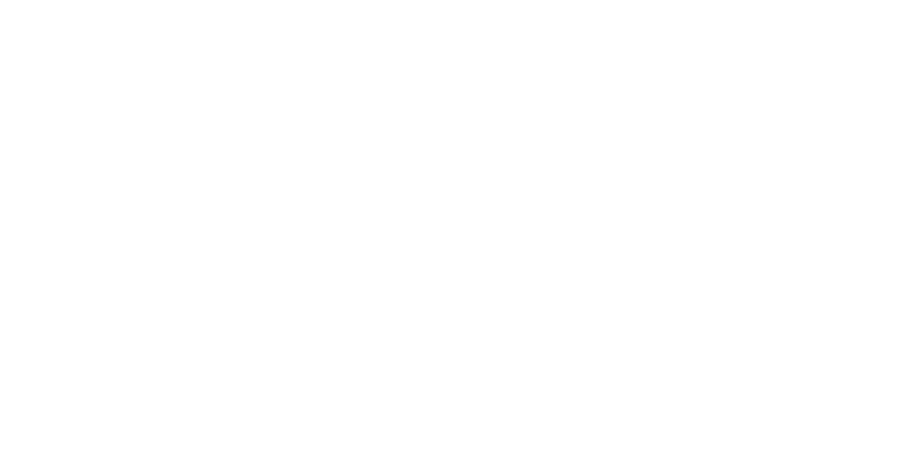
select select ""data_science___analytics""
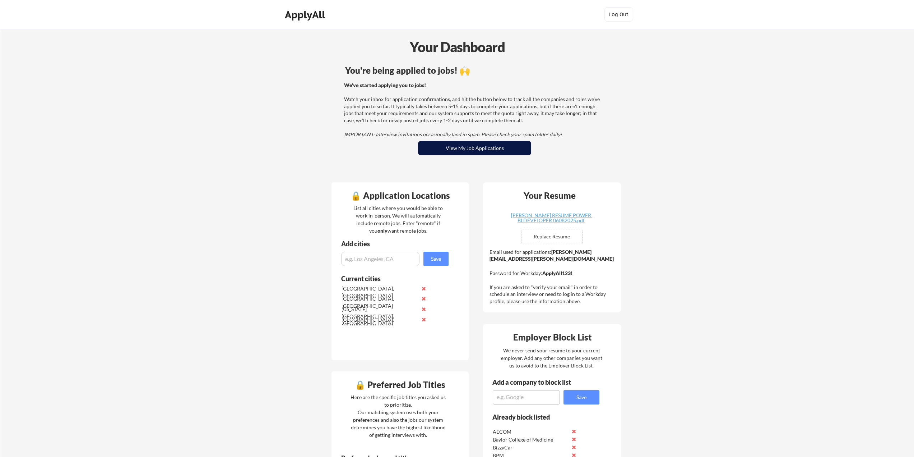
click at [473, 150] on button "View My Job Applications" at bounding box center [474, 148] width 113 height 14
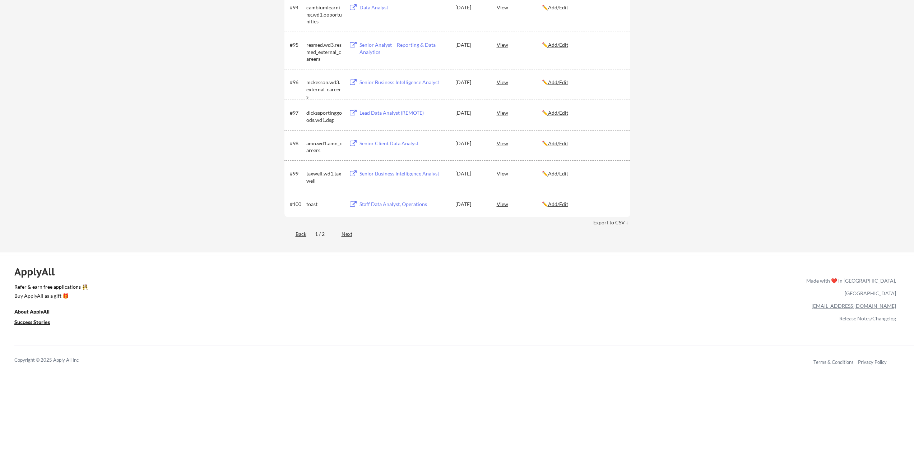
scroll to position [2838, 0]
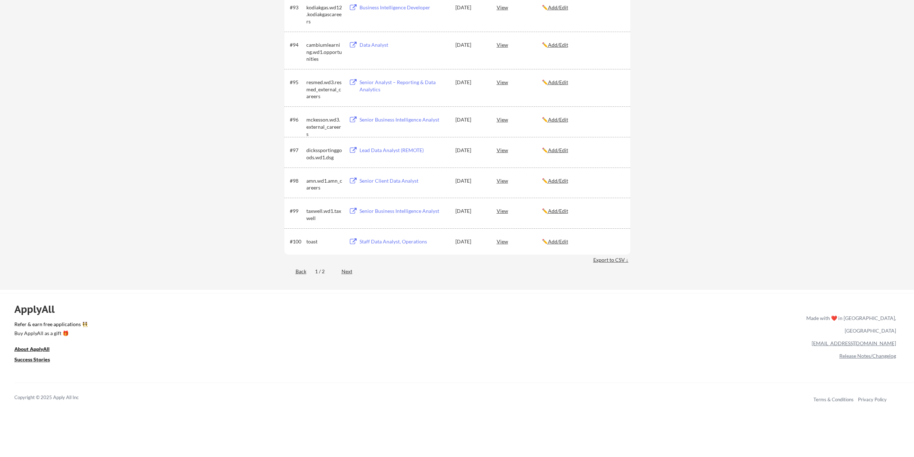
click at [608, 260] on div "Export to CSV ↓" at bounding box center [611, 259] width 37 height 7
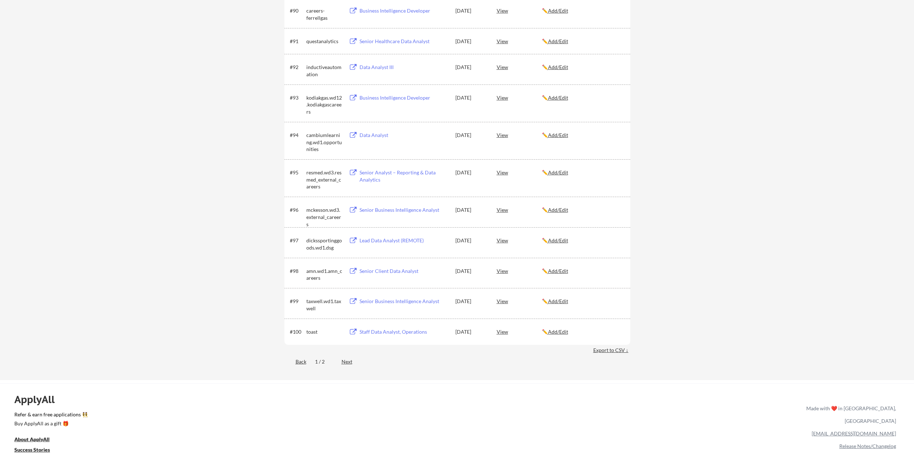
scroll to position [2731, 0]
